Goal: Check status: Check status

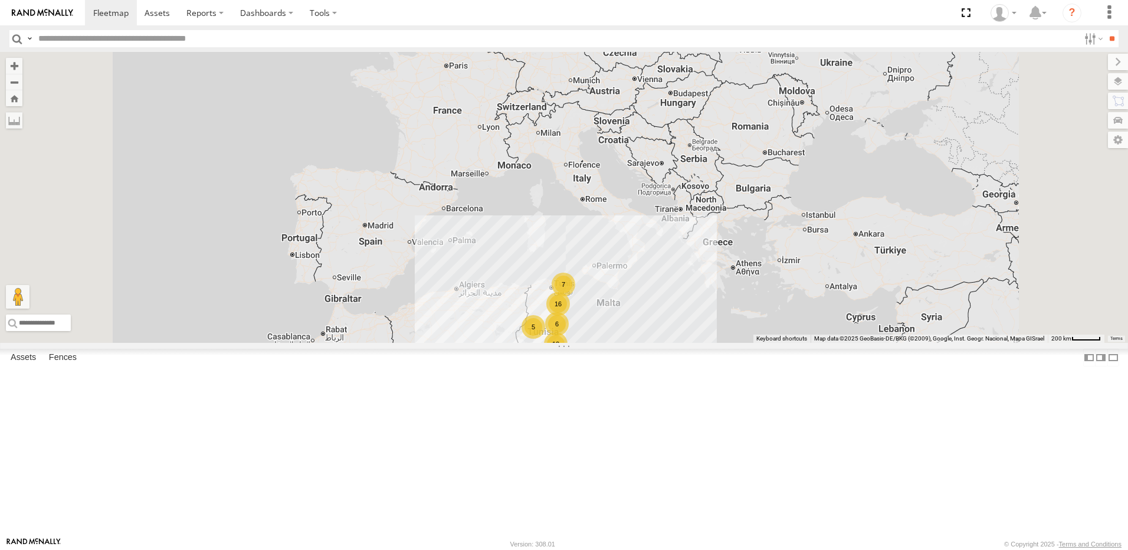
click at [570, 316] on div "16" at bounding box center [558, 304] width 24 height 24
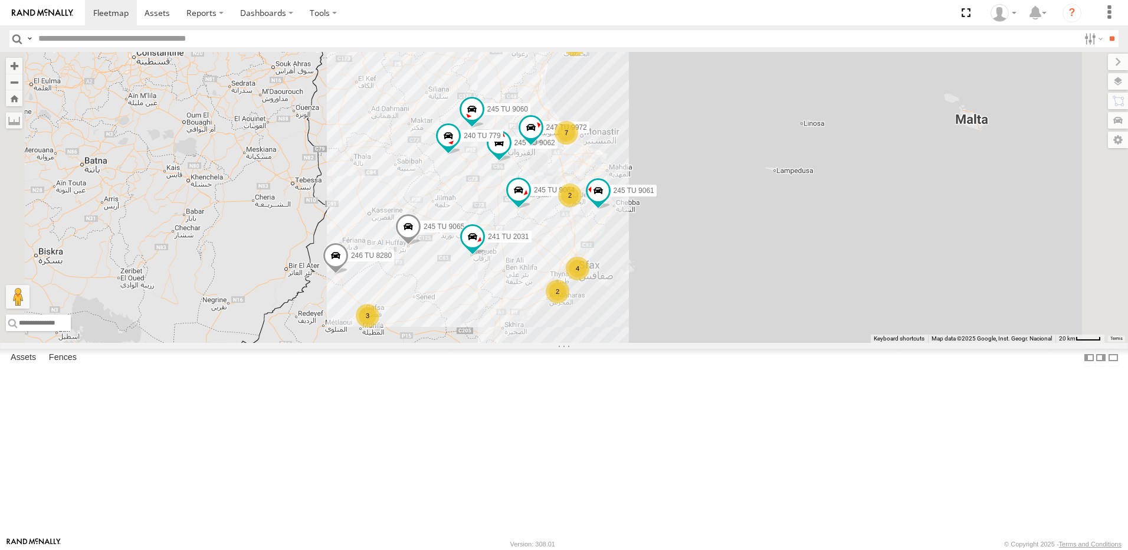
click at [582, 207] on div "2" at bounding box center [570, 195] width 24 height 24
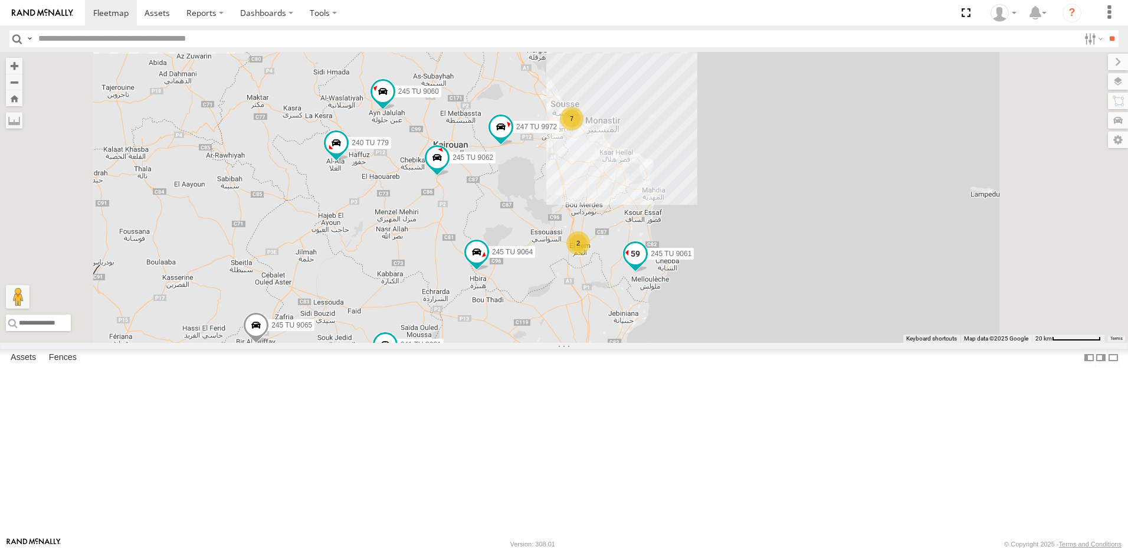
click at [646, 264] on span at bounding box center [635, 252] width 21 height 21
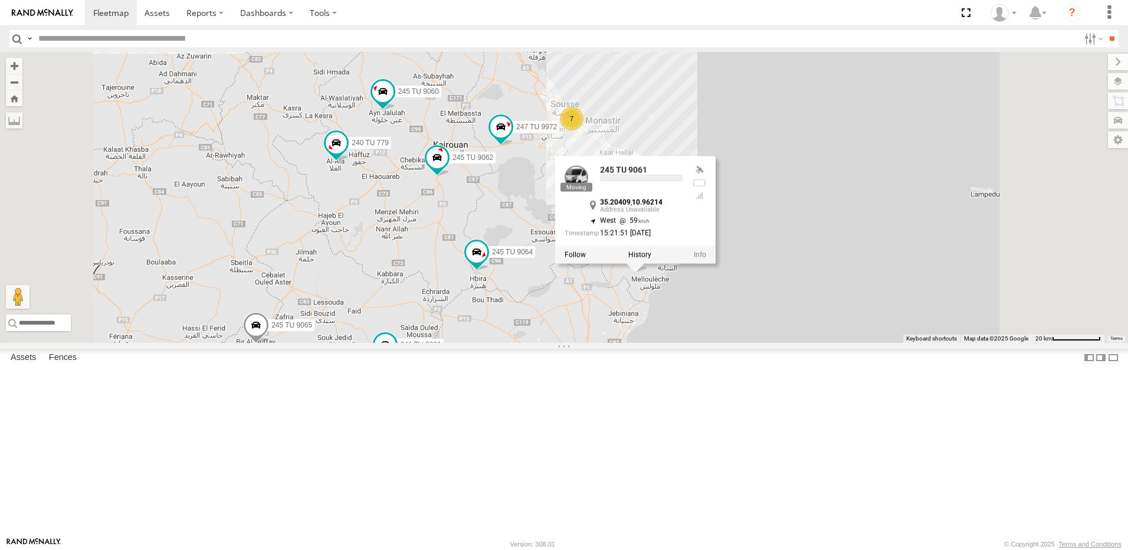
click at [722, 343] on div "245 TU 9061 245 TU 9065 245 TU 9062 246 TU 8280 241 TU 2031 245 TU 9060 240 TU …" at bounding box center [564, 197] width 1128 height 291
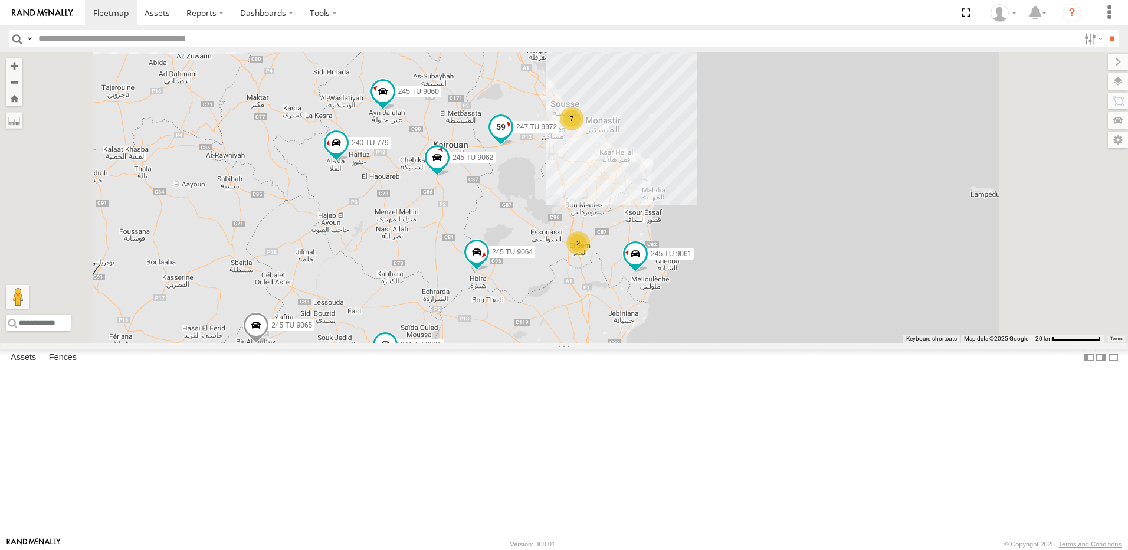
click at [512, 137] on span at bounding box center [500, 126] width 21 height 21
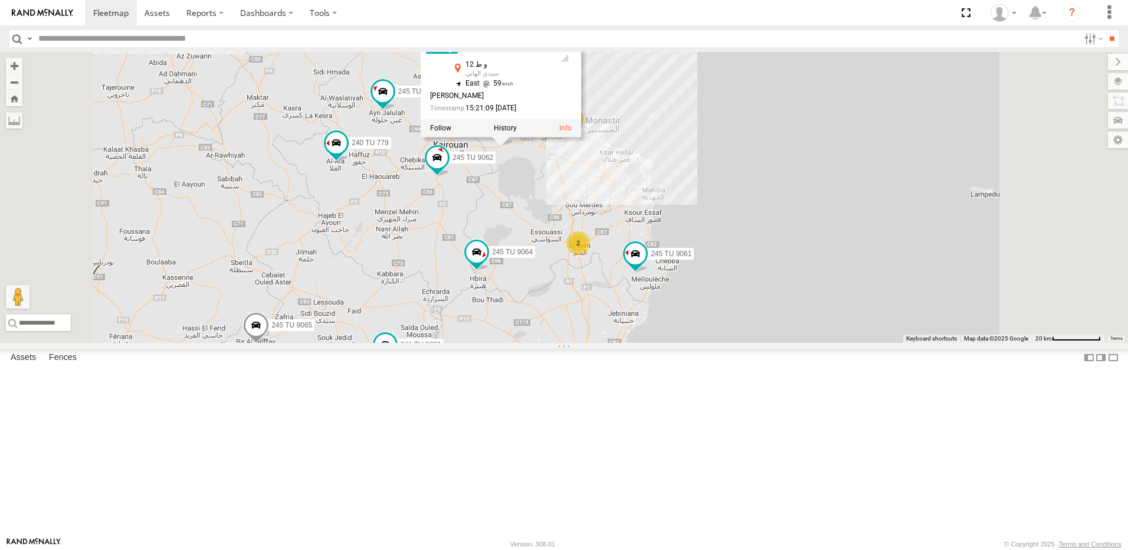
click at [671, 276] on div "245 TU 9061 245 TU 9065 245 TU 9062 246 TU 8280 241 TU 2031 245 TU 9060 240 TU …" at bounding box center [564, 197] width 1128 height 291
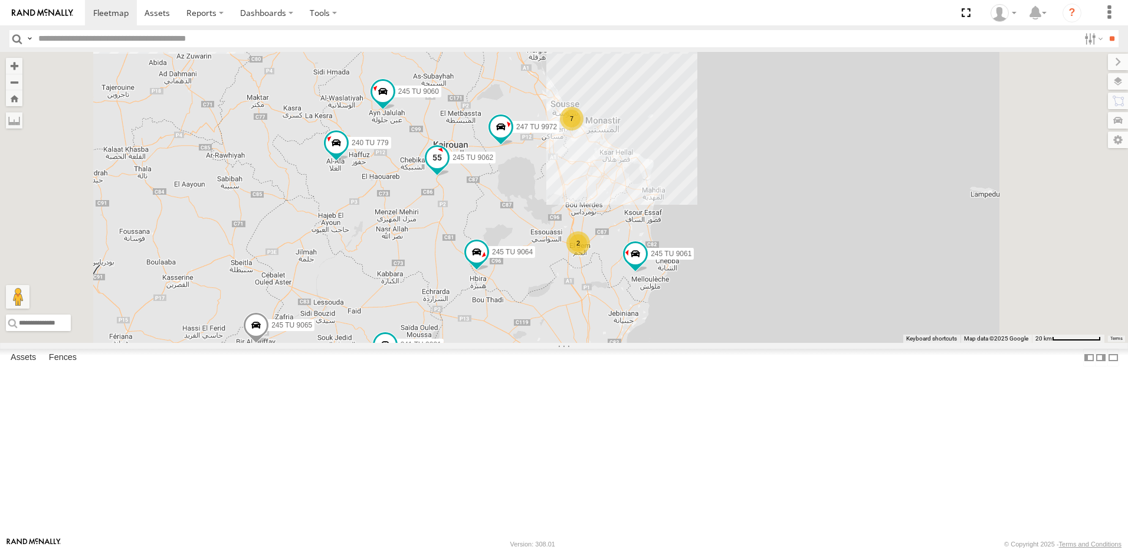
click at [448, 168] on span at bounding box center [437, 156] width 21 height 21
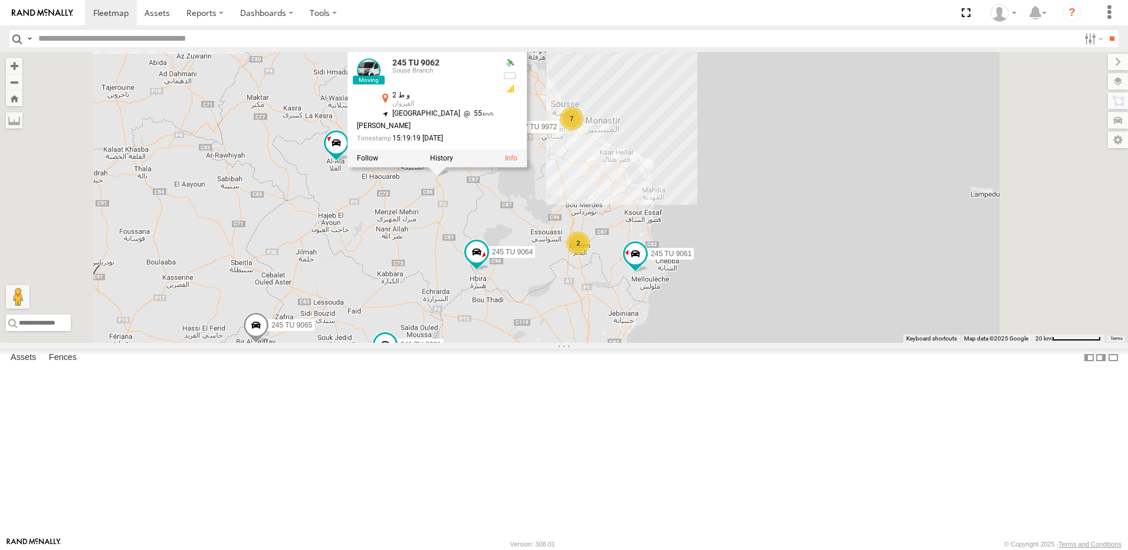
click at [733, 249] on div "245 TU 9061 245 TU 9065 245 TU 9062 246 TU 8280 241 TU 2031 245 TU 9060 240 TU …" at bounding box center [564, 197] width 1128 height 291
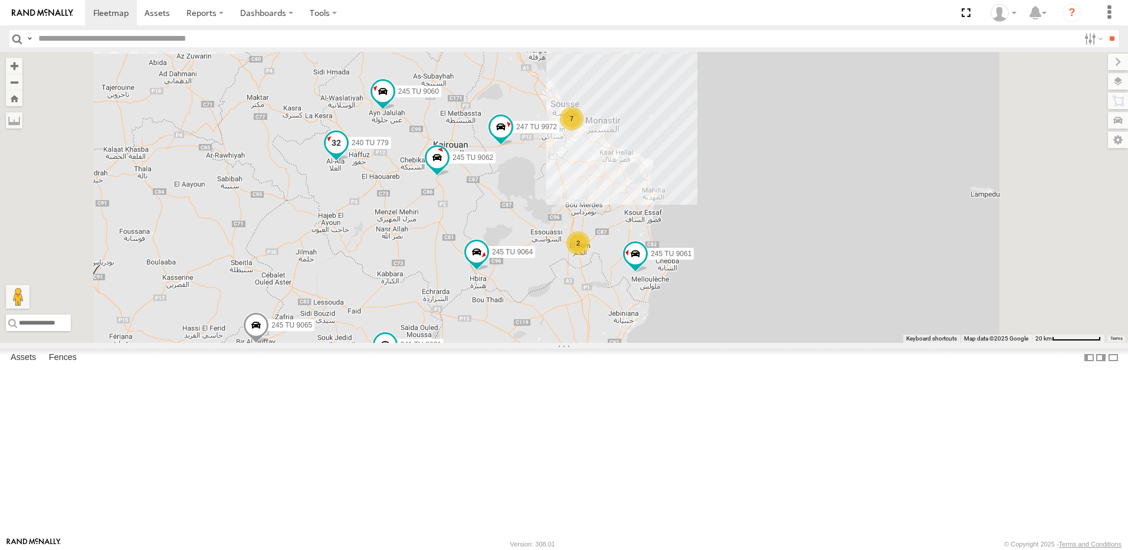
click at [347, 153] on span at bounding box center [336, 142] width 21 height 21
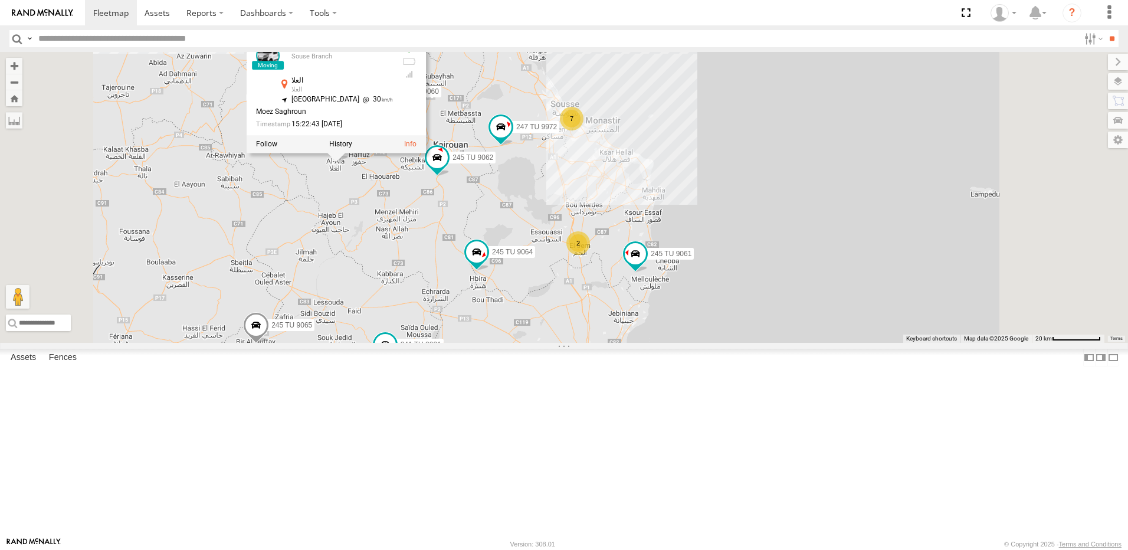
click at [533, 301] on div "245 TU 9061 245 TU 9065 245 TU 9062 246 TU 8280 241 TU 2031 245 TU 9060 240 TU …" at bounding box center [564, 197] width 1128 height 291
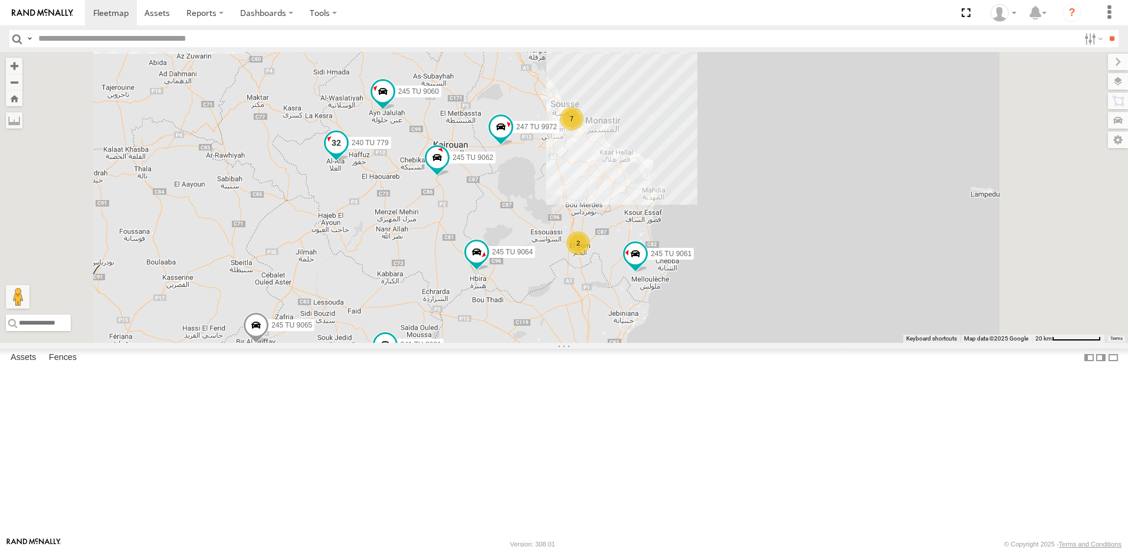
click at [347, 153] on span at bounding box center [336, 142] width 21 height 21
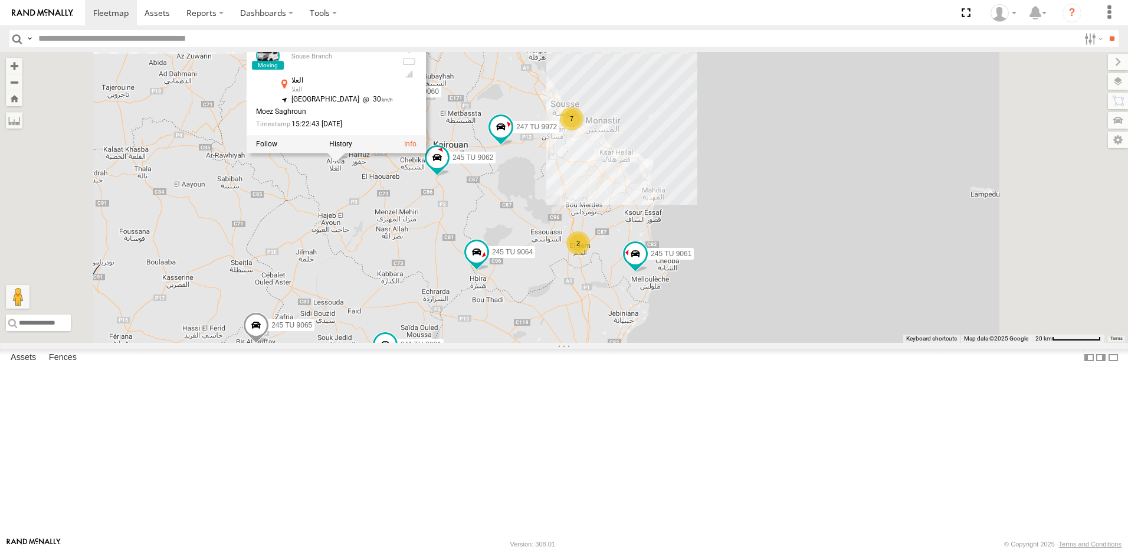
click at [508, 312] on div "245 TU 9061 245 TU 9065 245 TU 9062 246 TU 8280 241 TU 2031 245 TU 9060 240 TU …" at bounding box center [564, 197] width 1128 height 291
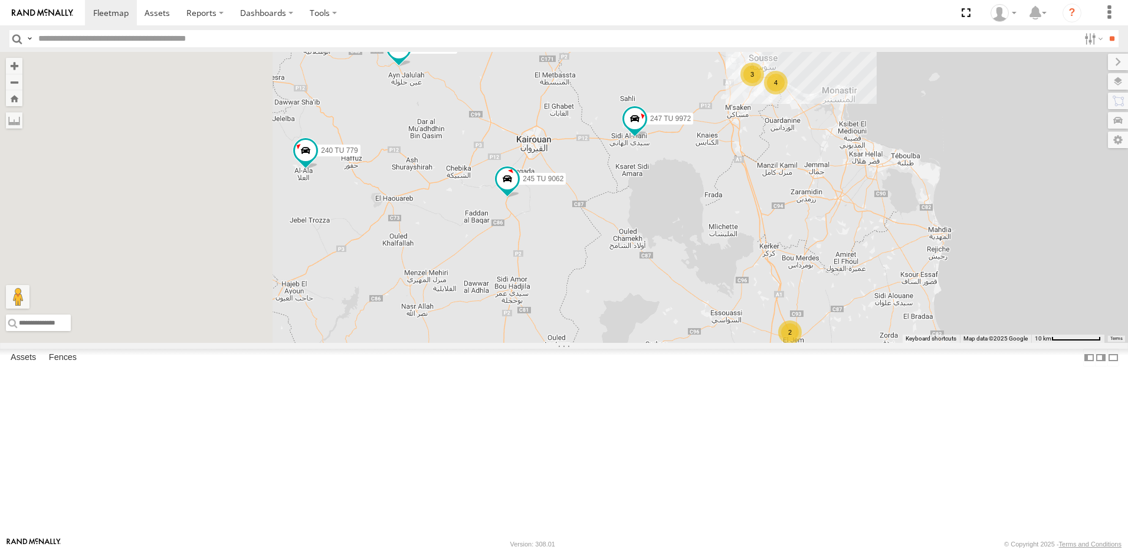
drag, startPoint x: 483, startPoint y: 325, endPoint x: 687, endPoint y: 337, distance: 205.1
click at [691, 343] on div "245 TU 9061 245 TU 9065 245 TU 9062 246 TU 8280 241 TU 2031 245 TU 9060 240 TU …" at bounding box center [564, 197] width 1128 height 291
click at [415, 57] on span at bounding box center [404, 45] width 21 height 21
click at [582, 204] on div "245 TU 9061 245 TU 9065 245 TU 9062 246 TU 8280 241 TU 2031 245 TU 9060 240 TU …" at bounding box center [564, 197] width 1128 height 291
click at [526, 196] on span at bounding box center [513, 181] width 26 height 32
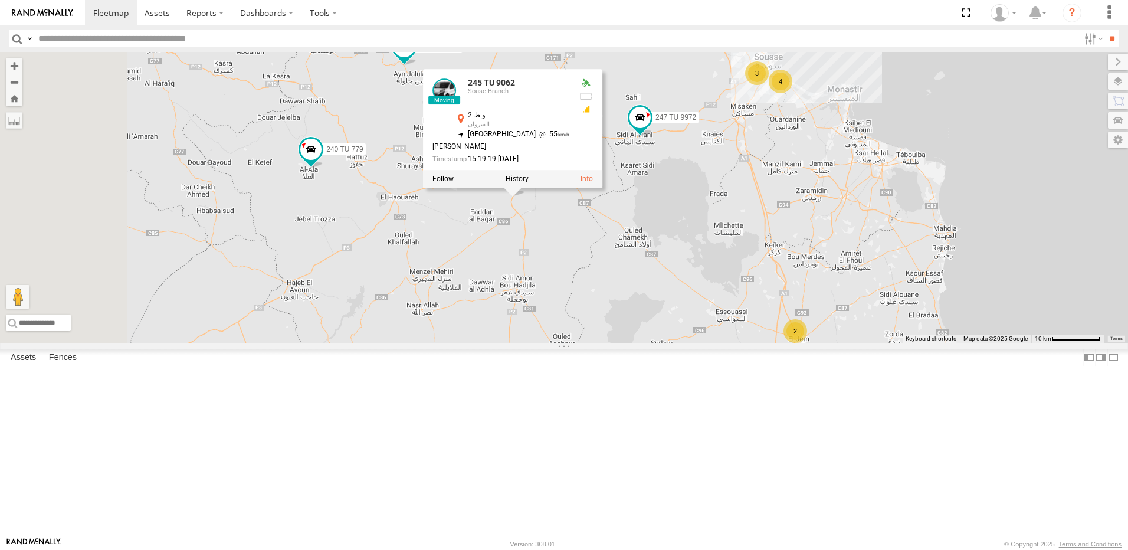
click at [788, 294] on div "245 TU 9061 245 TU 9065 245 TU 9062 246 TU 8280 241 TU 2031 245 TU 9060 240 TU …" at bounding box center [564, 197] width 1128 height 291
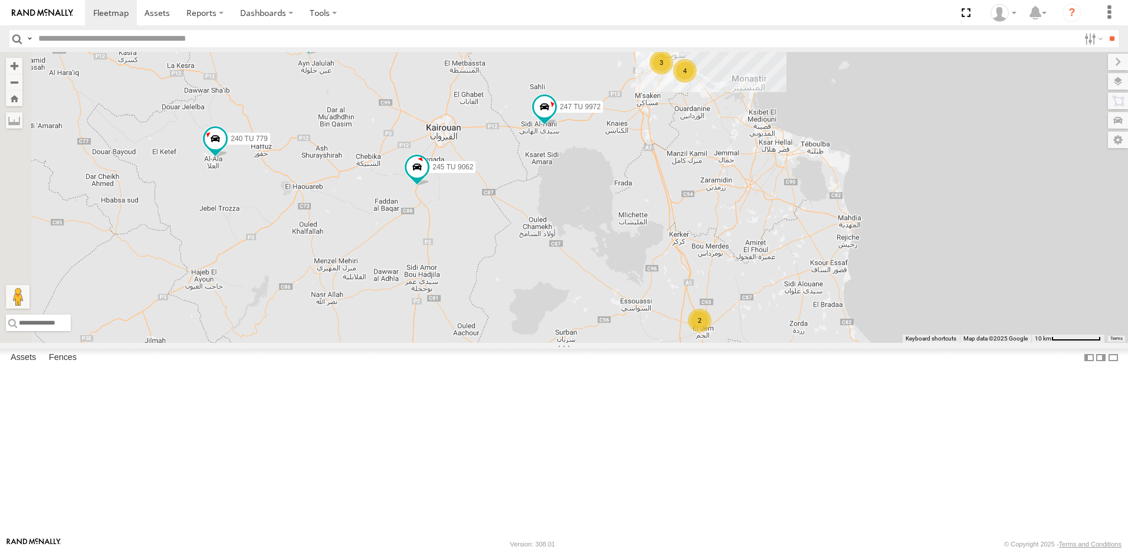
drag, startPoint x: 758, startPoint y: 378, endPoint x: 659, endPoint y: 368, distance: 99.0
click at [659, 343] on div "245 TU 9061 245 TU 9065 245 TU 9062 246 TU 8280 241 TU 2031 245 TU 9060 240 TU …" at bounding box center [564, 197] width 1128 height 291
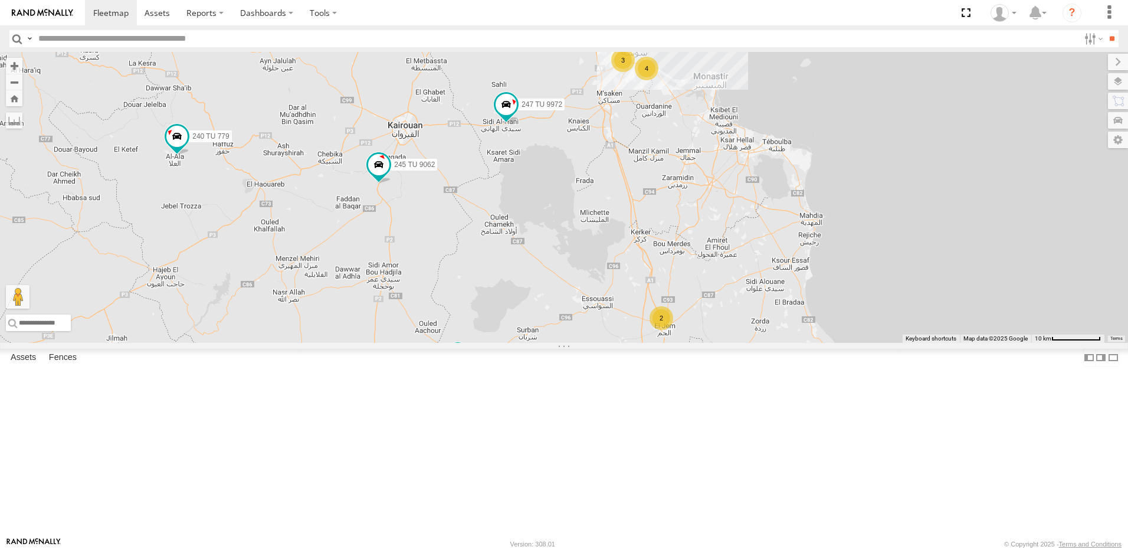
drag, startPoint x: 711, startPoint y: 283, endPoint x: 687, endPoint y: 280, distance: 24.4
click at [684, 276] on div "245 TU 9061 245 TU 9065 245 TU 9062 246 TU 8280 241 TU 2031 245 TU 9060 240 TU …" at bounding box center [564, 197] width 1128 height 291
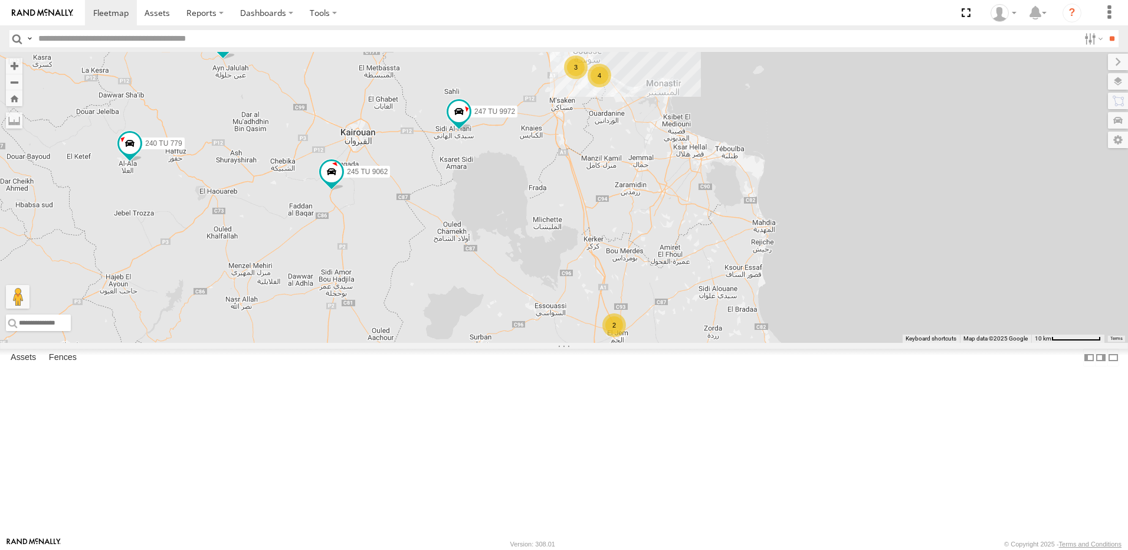
drag, startPoint x: 714, startPoint y: 262, endPoint x: 676, endPoint y: 277, distance: 41.9
click at [676, 277] on div "245 TU 9061 245 TU 9065 245 TU 9062 246 TU 8280 241 TU 2031 245 TU 9060 240 TU …" at bounding box center [564, 197] width 1128 height 291
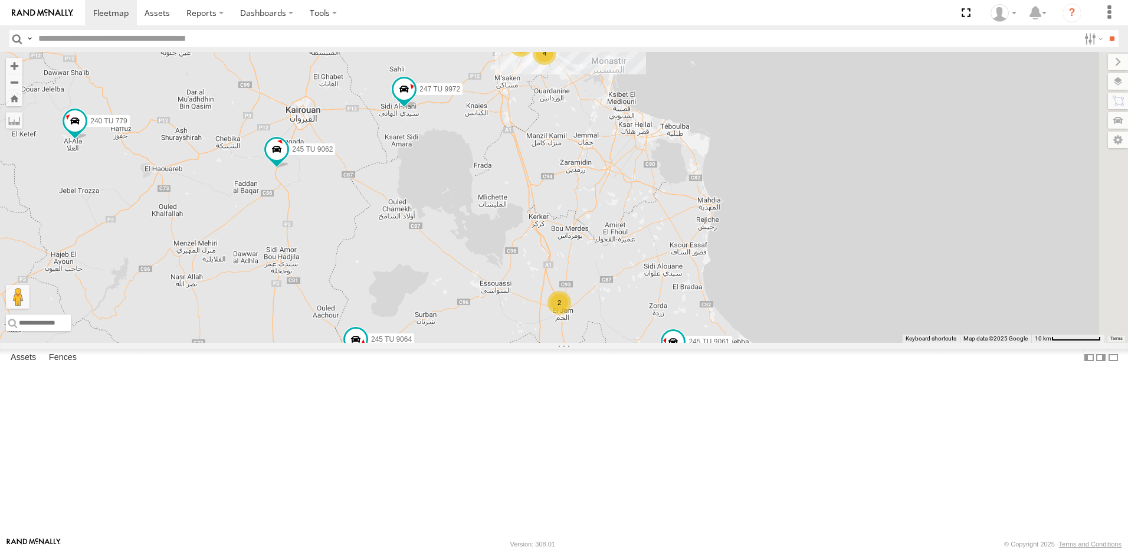
drag, startPoint x: 739, startPoint y: 333, endPoint x: 681, endPoint y: 346, distance: 58.6
click at [713, 321] on div "245 TU 9061 245 TU 9065 245 TU 9062 246 TU 8280 241 TU 2031 245 TU 9060 240 TU …" at bounding box center [564, 197] width 1128 height 291
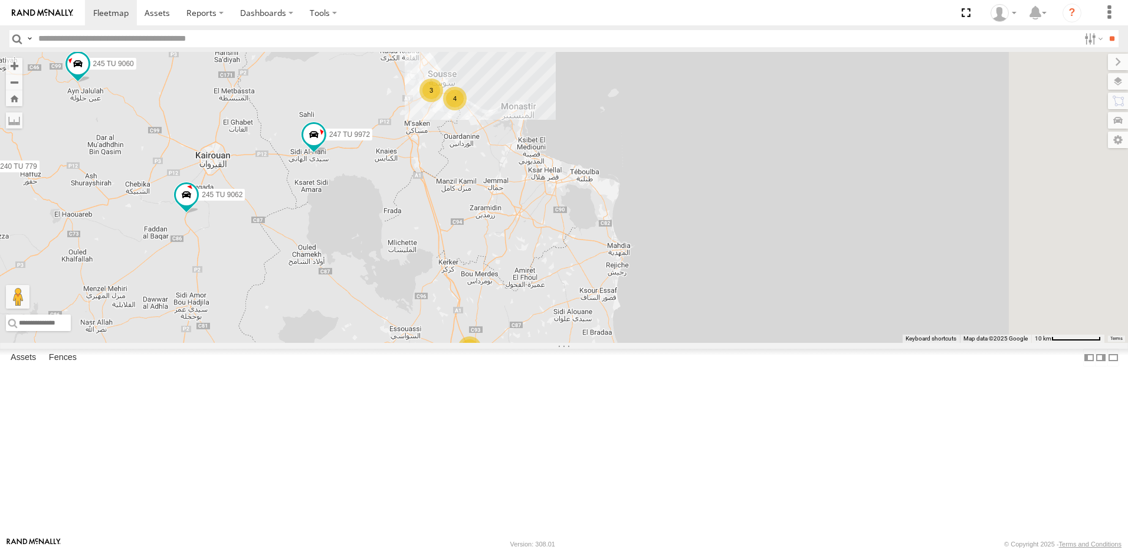
drag, startPoint x: 788, startPoint y: 294, endPoint x: 733, endPoint y: 330, distance: 66.1
click at [733, 330] on div "245 TU 9061 245 TU 9065 245 TU 9062 246 TU 8280 241 TU 2031 245 TU 9060 240 TU …" at bounding box center [564, 197] width 1128 height 291
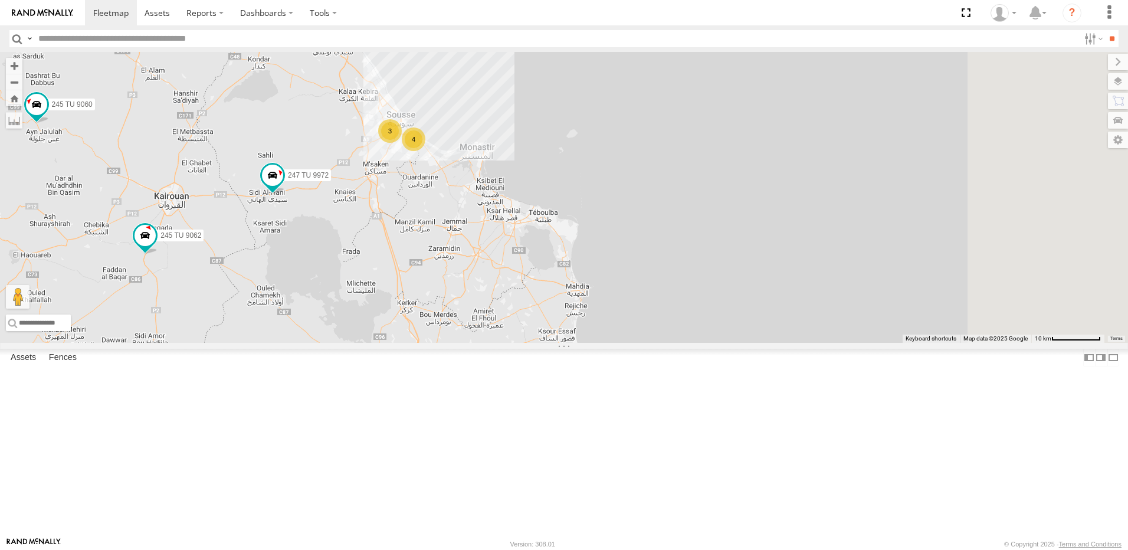
drag, startPoint x: 732, startPoint y: 410, endPoint x: 686, endPoint y: 471, distance: 75.9
click at [686, 343] on div "245 TU 9061 245 TU 9065 245 TU 9062 246 TU 8280 241 TU 2031 245 TU 9060 240 TU …" at bounding box center [564, 197] width 1128 height 291
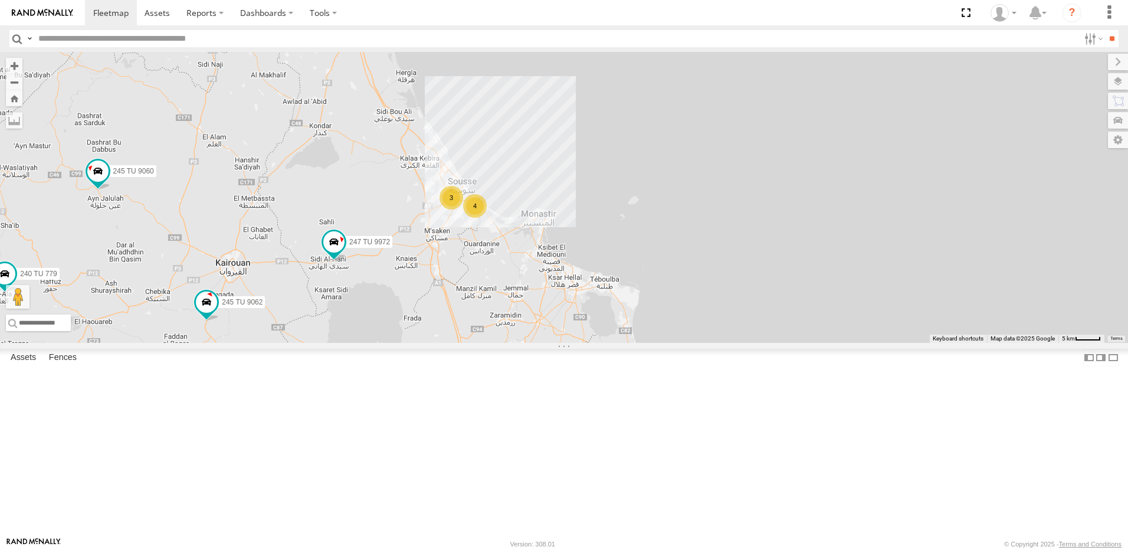
drag, startPoint x: 569, startPoint y: 332, endPoint x: 636, endPoint y: 381, distance: 83.2
click at [636, 343] on div "245 TU 9061 245 TU 9065 245 TU 9062 246 TU 8280 241 TU 2031 245 TU 9060 240 TU …" at bounding box center [564, 197] width 1128 height 291
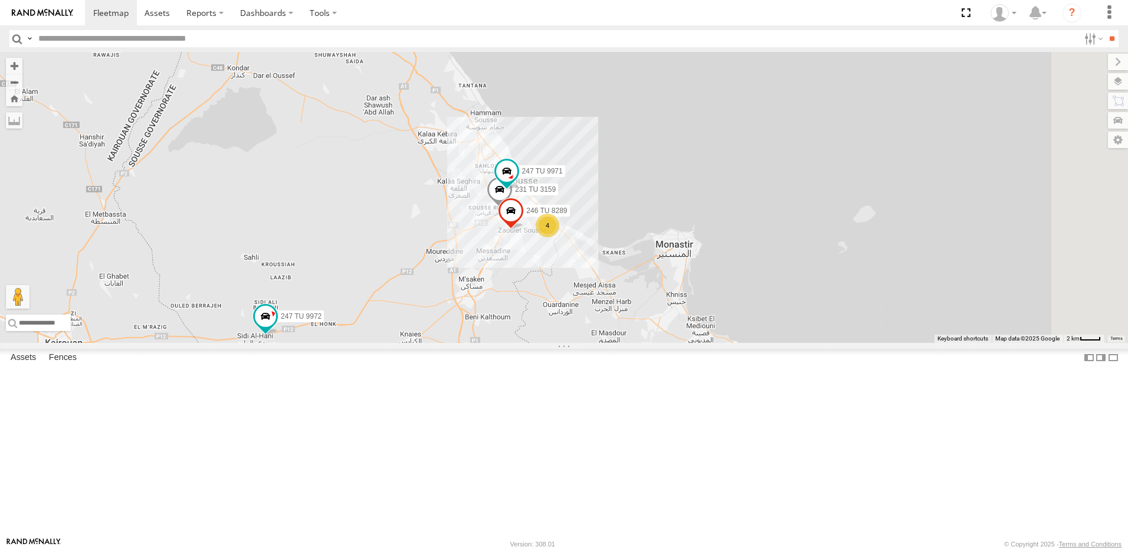
drag, startPoint x: 637, startPoint y: 312, endPoint x: 631, endPoint y: 399, distance: 87.5
click at [631, 343] on div "245 TU 9061 245 TU 9065 245 TU 9062 246 TU 8280 241 TU 2031 245 TU 9060 240 TU …" at bounding box center [564, 197] width 1128 height 291
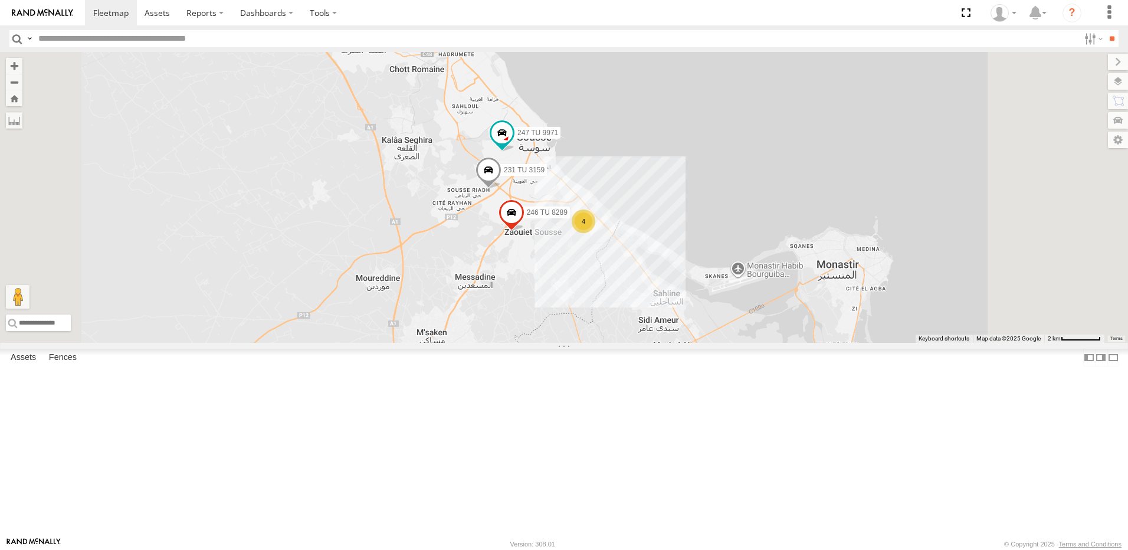
click at [595, 233] on div "4" at bounding box center [584, 221] width 24 height 24
